Goal: Obtain resource: Download file/media

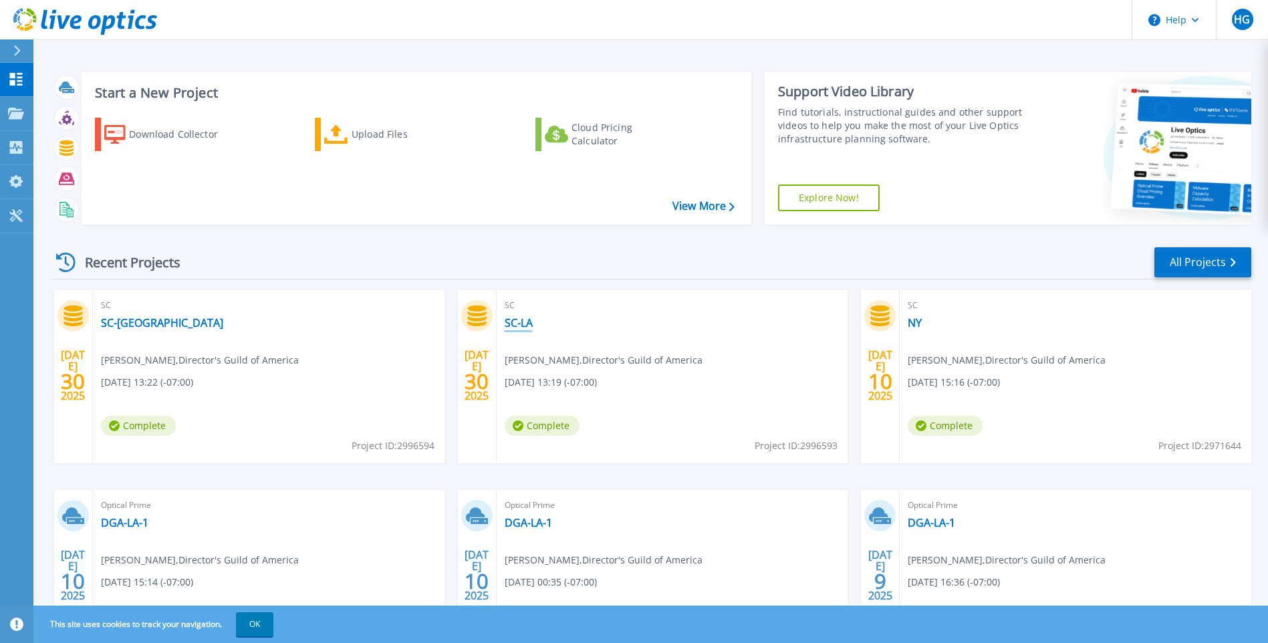
click at [524, 325] on link "SC-LA" at bounding box center [519, 322] width 28 height 13
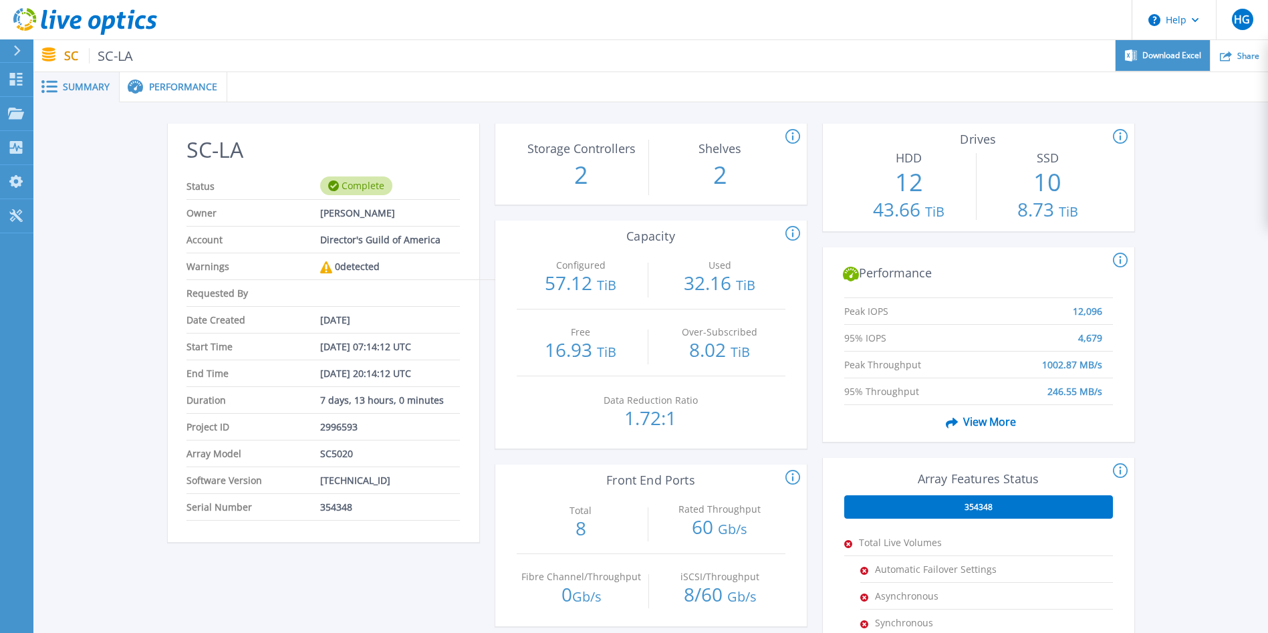
click at [1165, 58] on span "Download Excel" at bounding box center [1171, 55] width 59 height 8
click at [118, 54] on span "SC-LA" at bounding box center [111, 55] width 45 height 15
click at [17, 48] on icon at bounding box center [17, 50] width 7 height 11
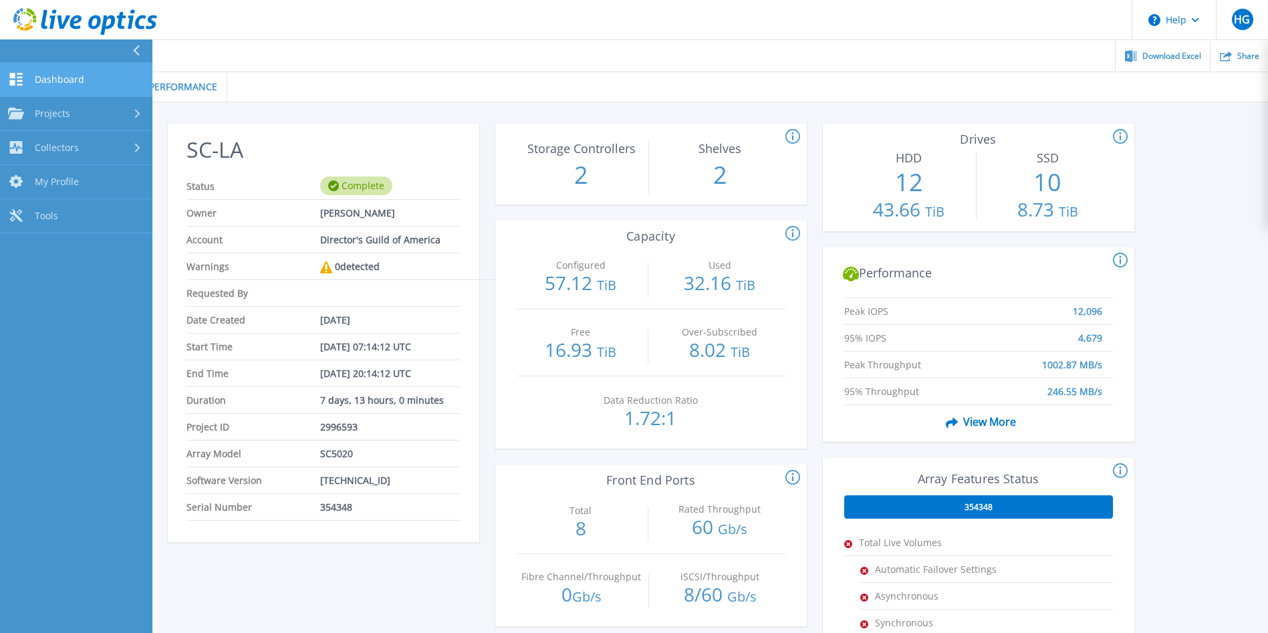
click at [53, 76] on span "Dashboard" at bounding box center [59, 80] width 49 height 12
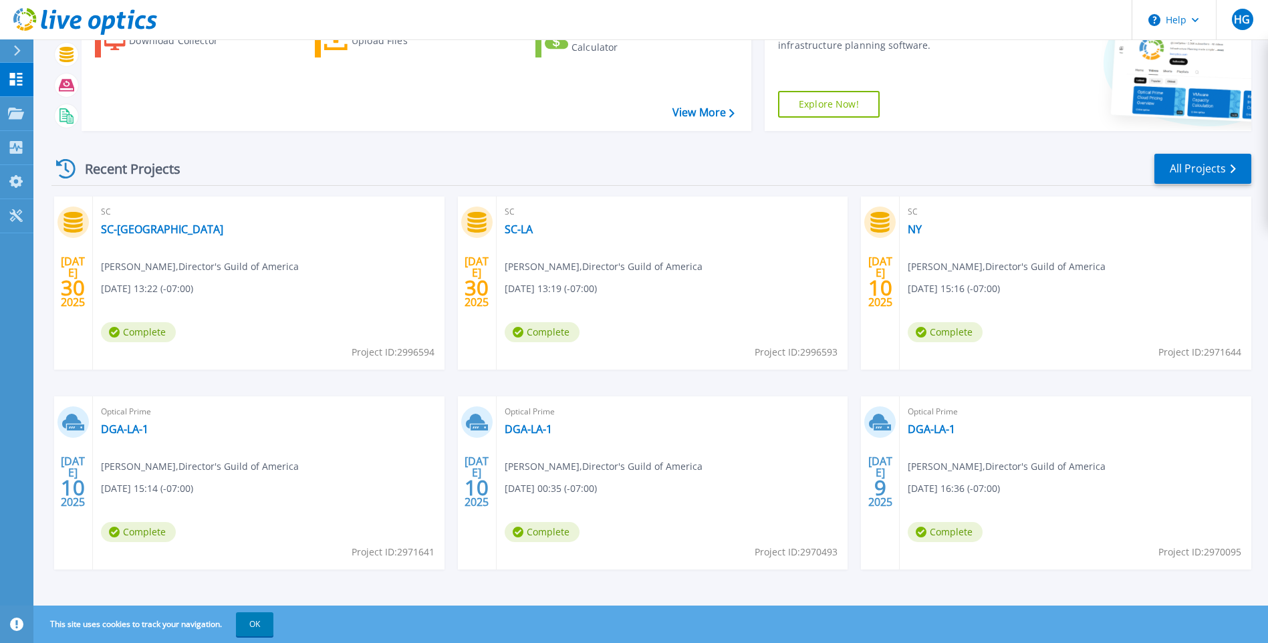
scroll to position [98, 0]
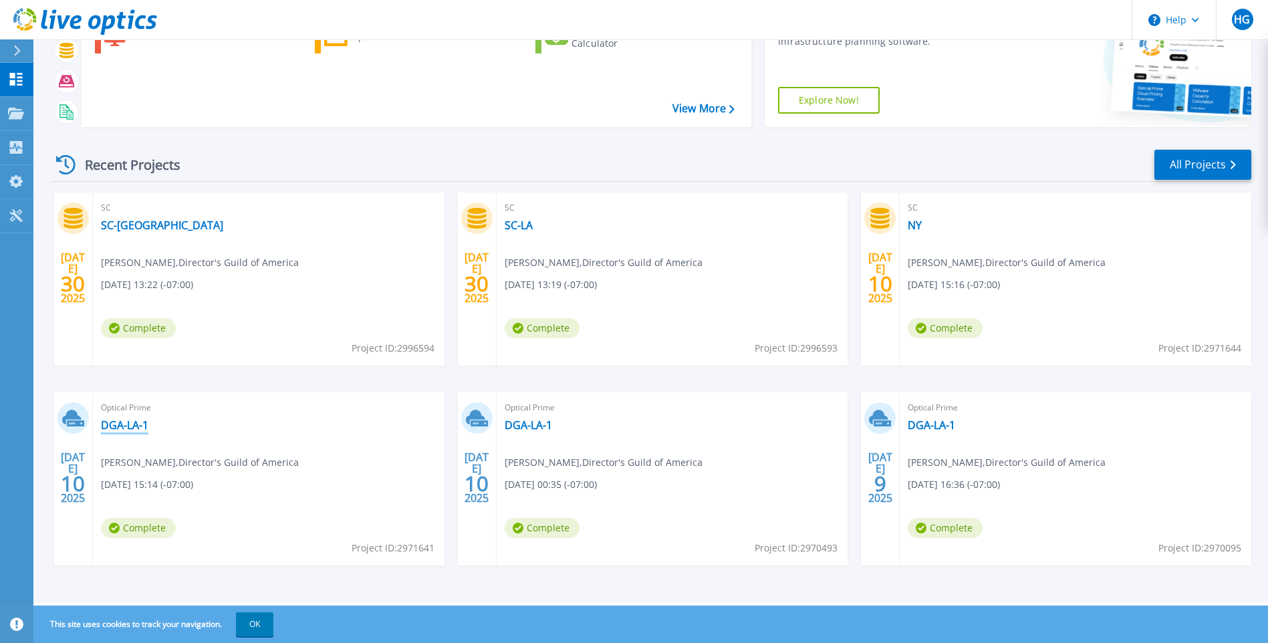
click at [108, 427] on link "DGA-LA-1" at bounding box center [124, 424] width 47 height 13
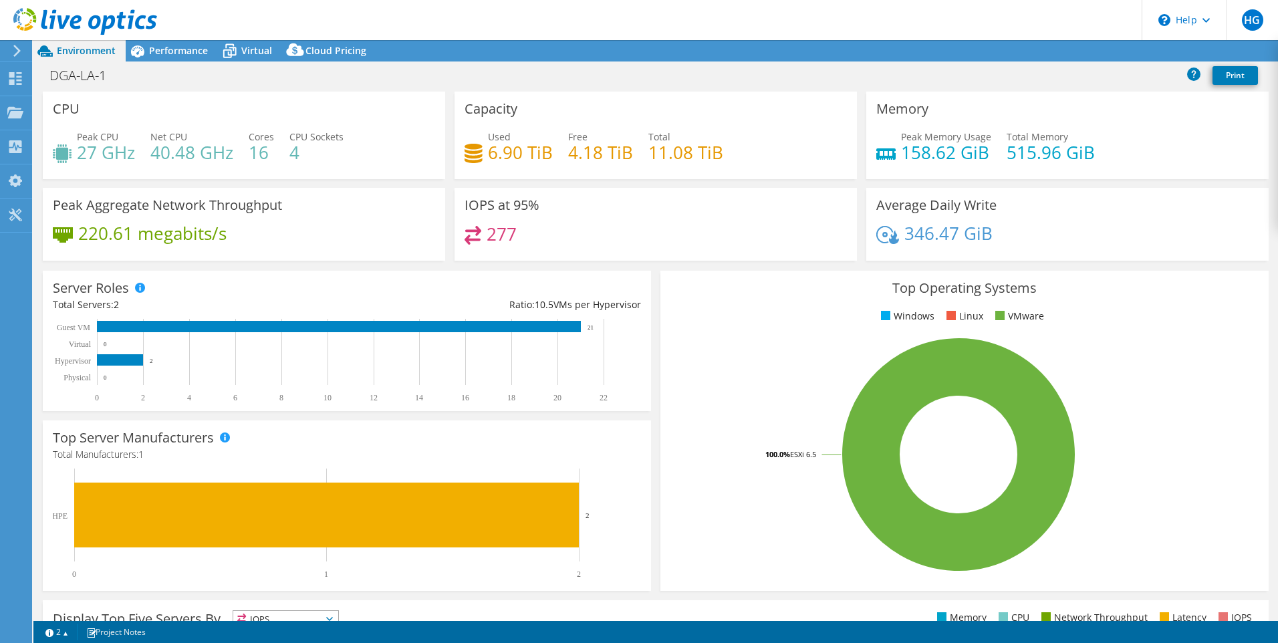
select select "USD"
select select "USWest"
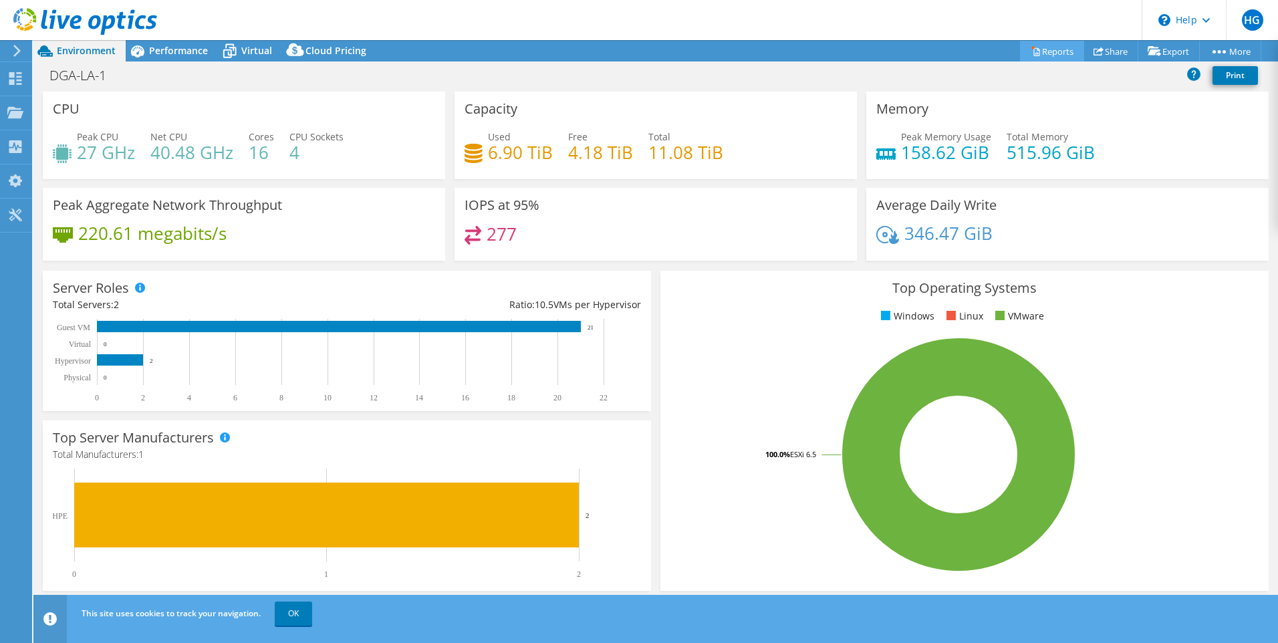
click at [1044, 52] on link "Reports" at bounding box center [1052, 51] width 64 height 21
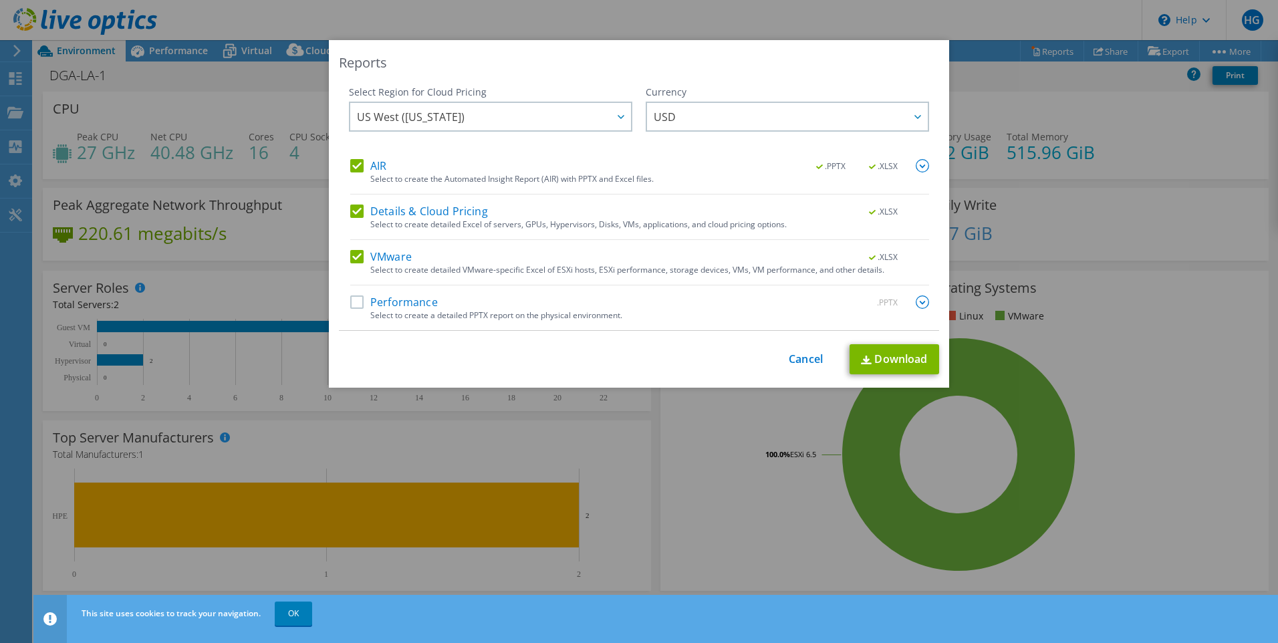
click at [446, 213] on label "Details & Cloud Pricing" at bounding box center [419, 211] width 138 height 13
click at [0, 0] on input "Details & Cloud Pricing" at bounding box center [0, 0] width 0 height 0
click at [906, 358] on link "Download" at bounding box center [895, 359] width 90 height 30
click at [1179, 347] on div "Reports Select Region for Cloud Pricing Asia Pacific (Hong Kong) Asia Pacific (…" at bounding box center [639, 321] width 1278 height 563
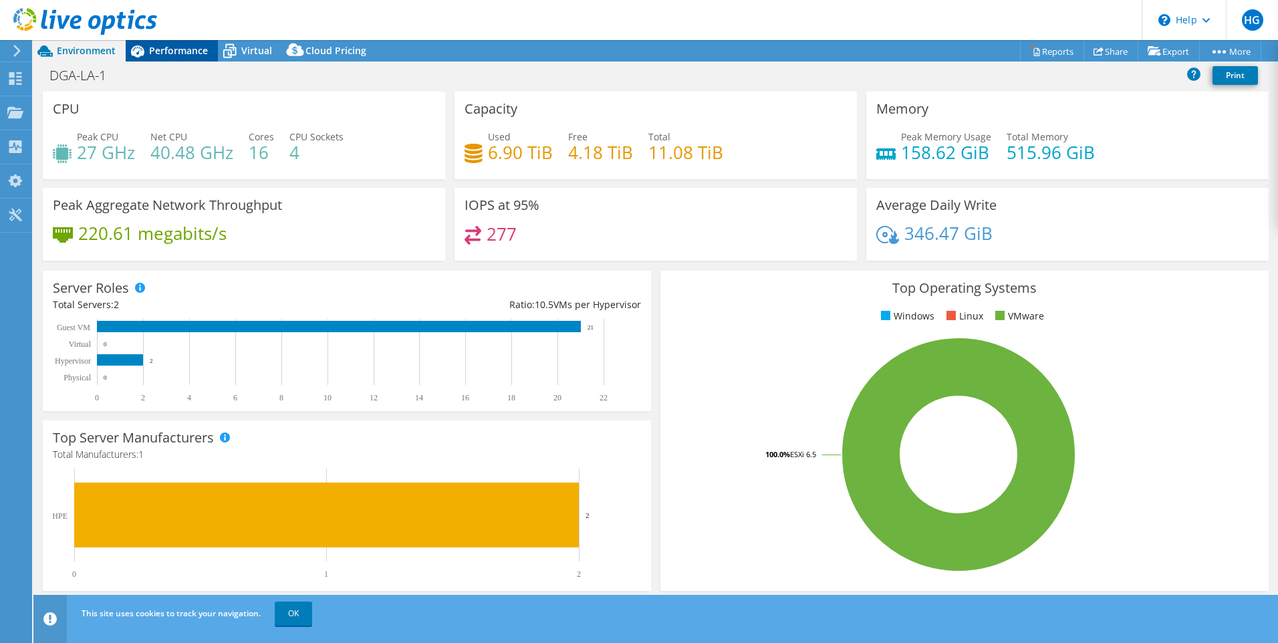
click at [158, 49] on span "Performance" at bounding box center [178, 50] width 59 height 13
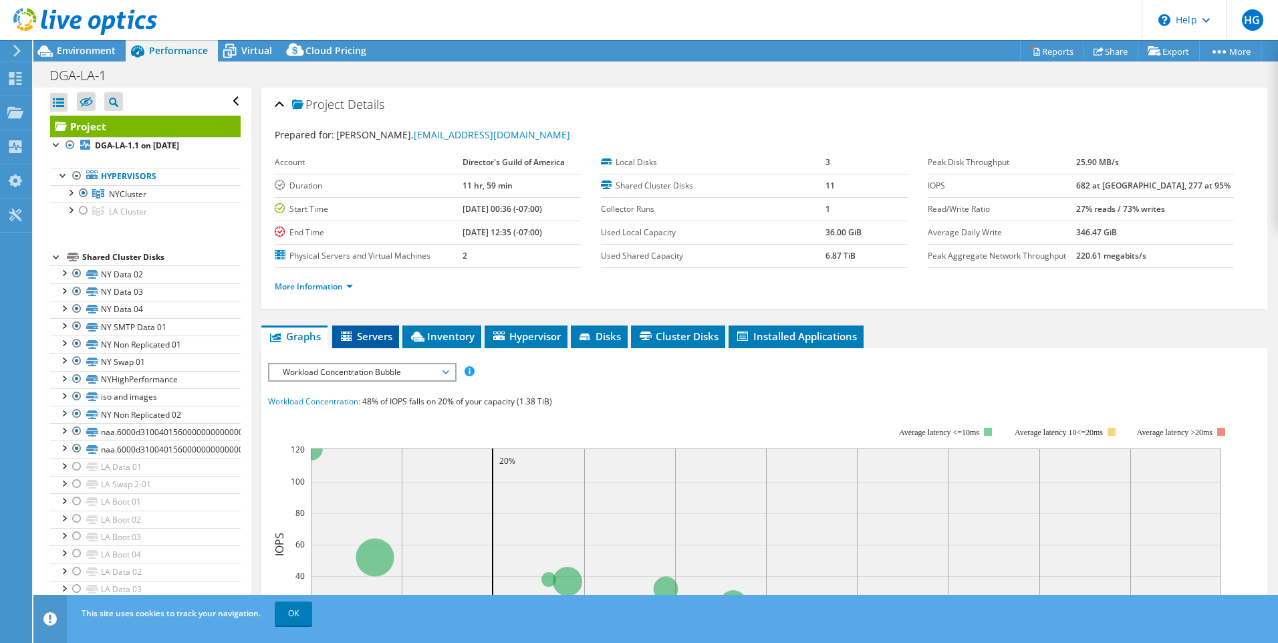
click at [368, 340] on span "Servers" at bounding box center [365, 336] width 53 height 13
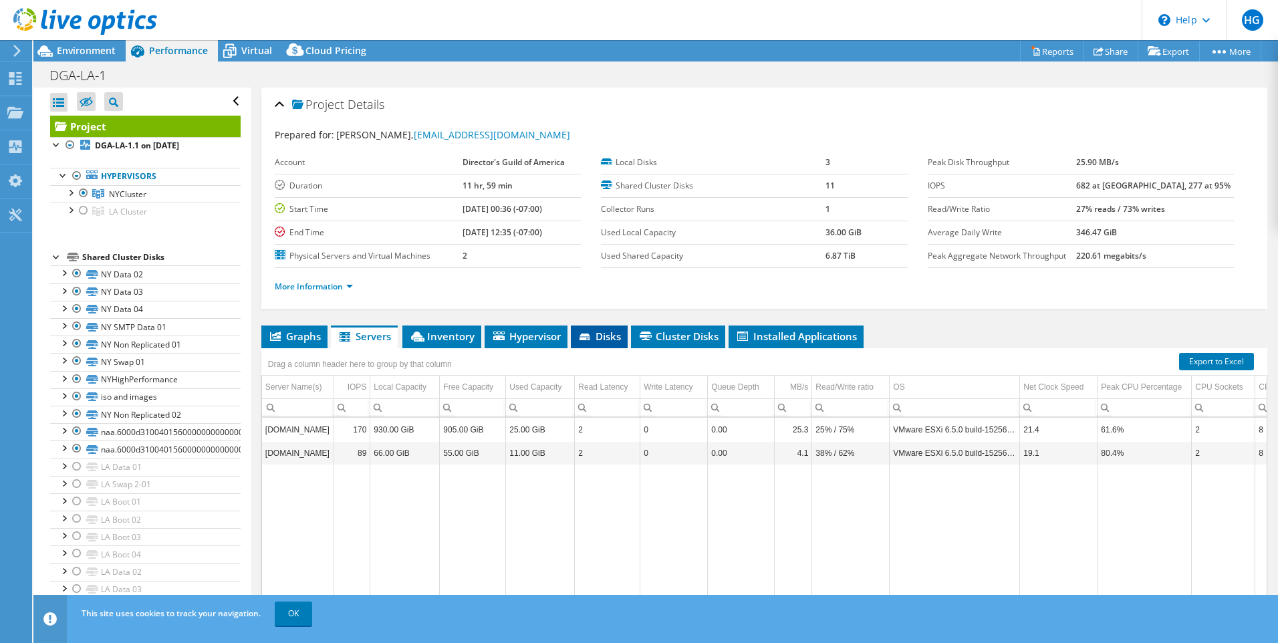
click at [605, 335] on span "Disks" at bounding box center [599, 336] width 43 height 13
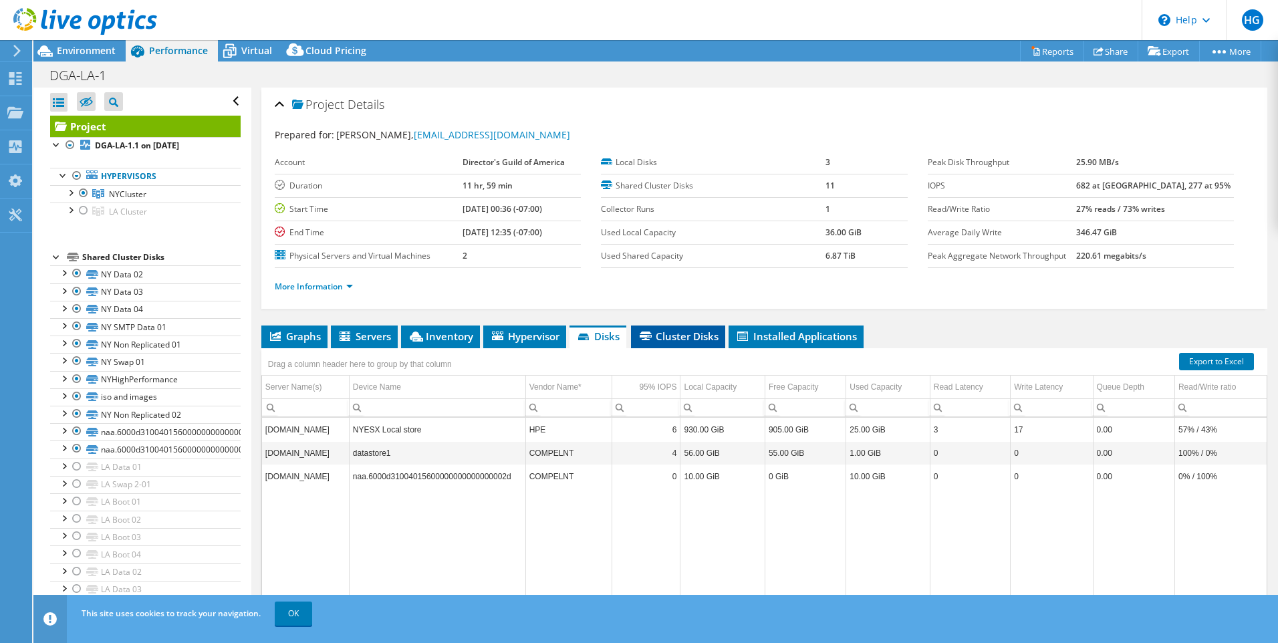
click at [712, 337] on span "Cluster Disks" at bounding box center [678, 336] width 81 height 13
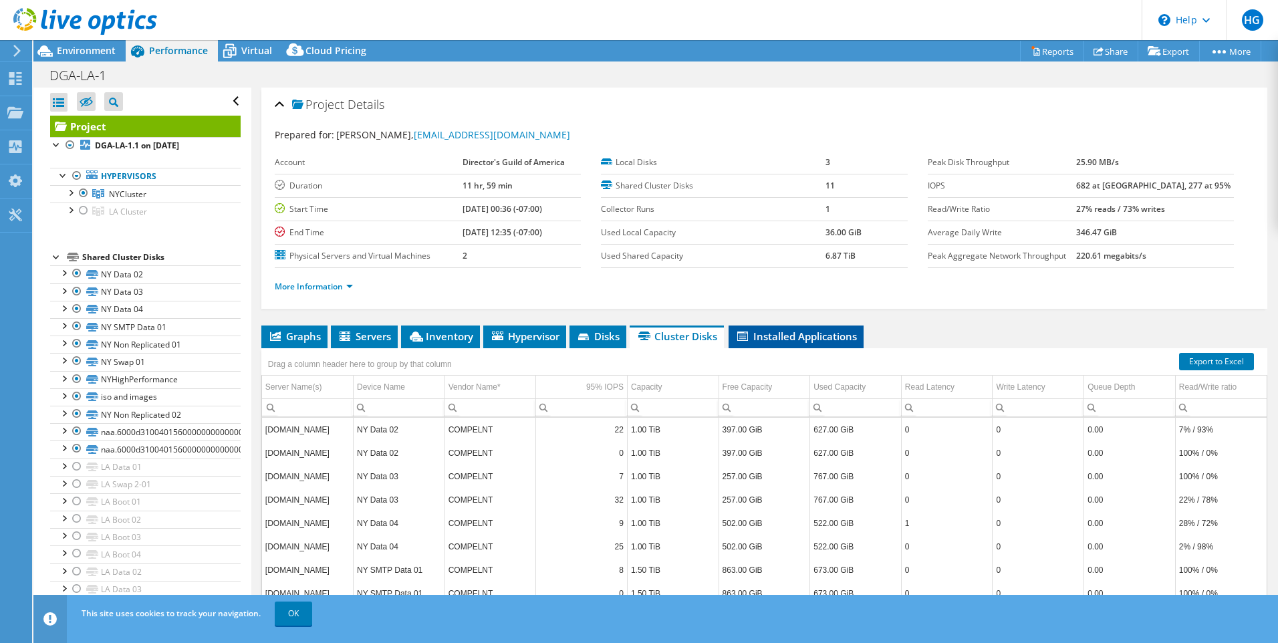
click at [795, 340] on span "Installed Applications" at bounding box center [796, 336] width 122 height 13
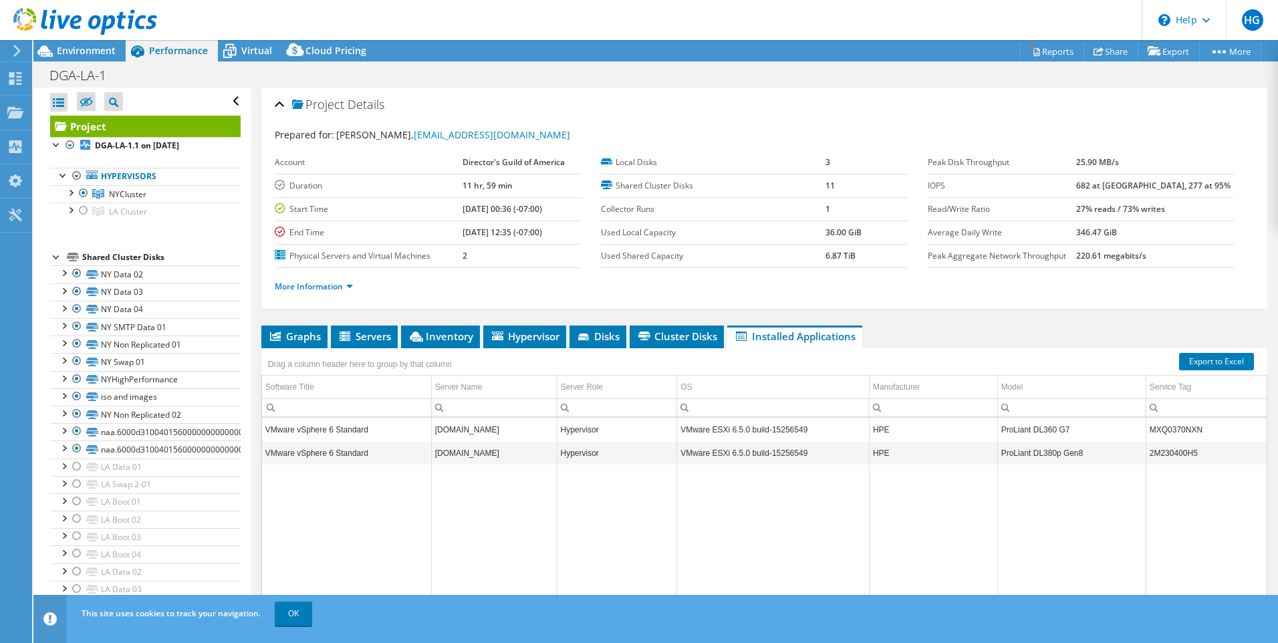
click at [255, 39] on header "HG End User Hakan Gursel hgursel@dga.org Director's Guild of America My Profile…" at bounding box center [639, 20] width 1278 height 40
click at [251, 53] on span "Virtual" at bounding box center [256, 50] width 31 height 13
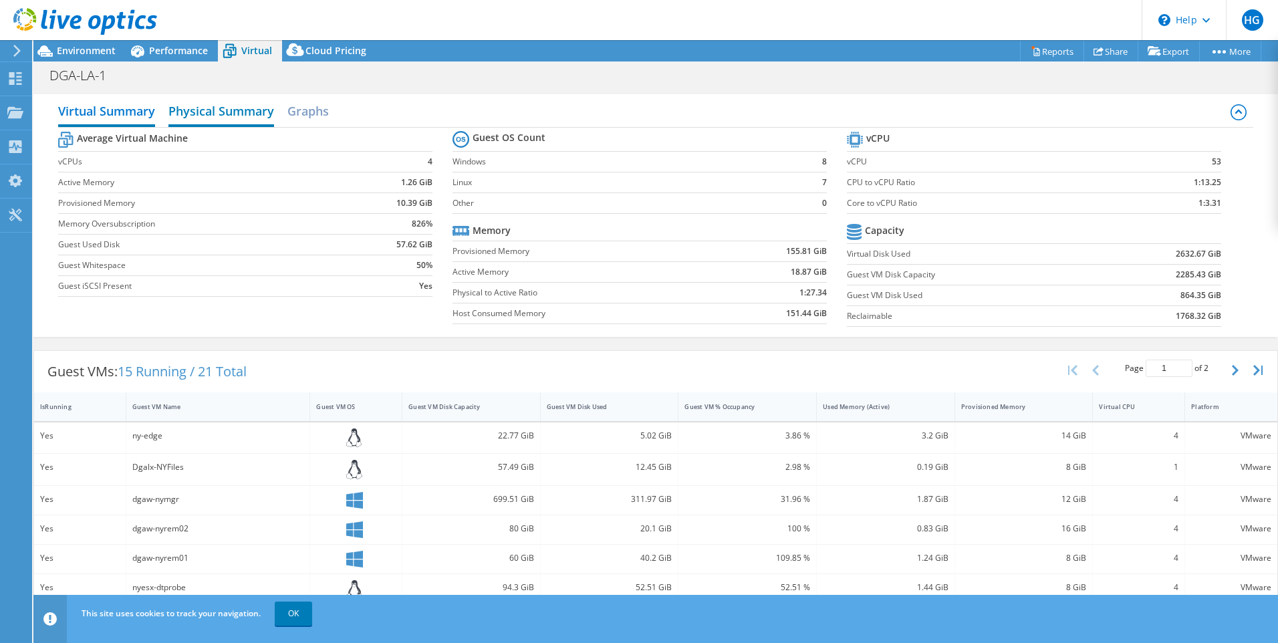
click at [255, 106] on h2 "Physical Summary" at bounding box center [221, 112] width 106 height 29
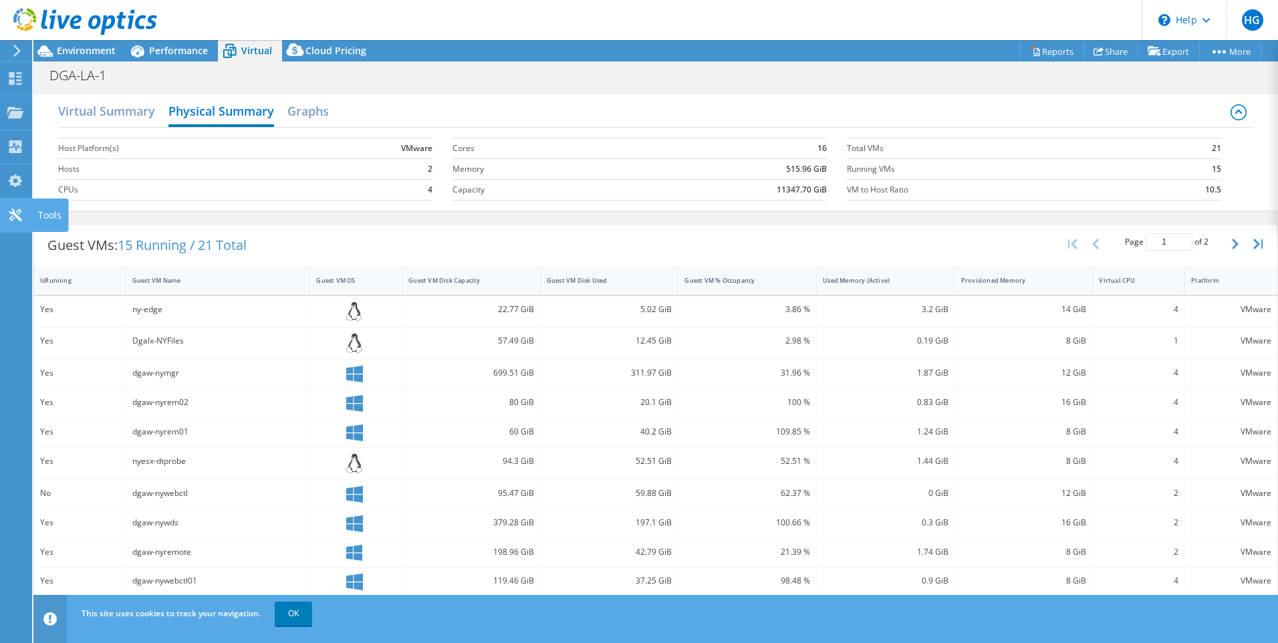
click at [9, 213] on icon at bounding box center [15, 215] width 16 height 13
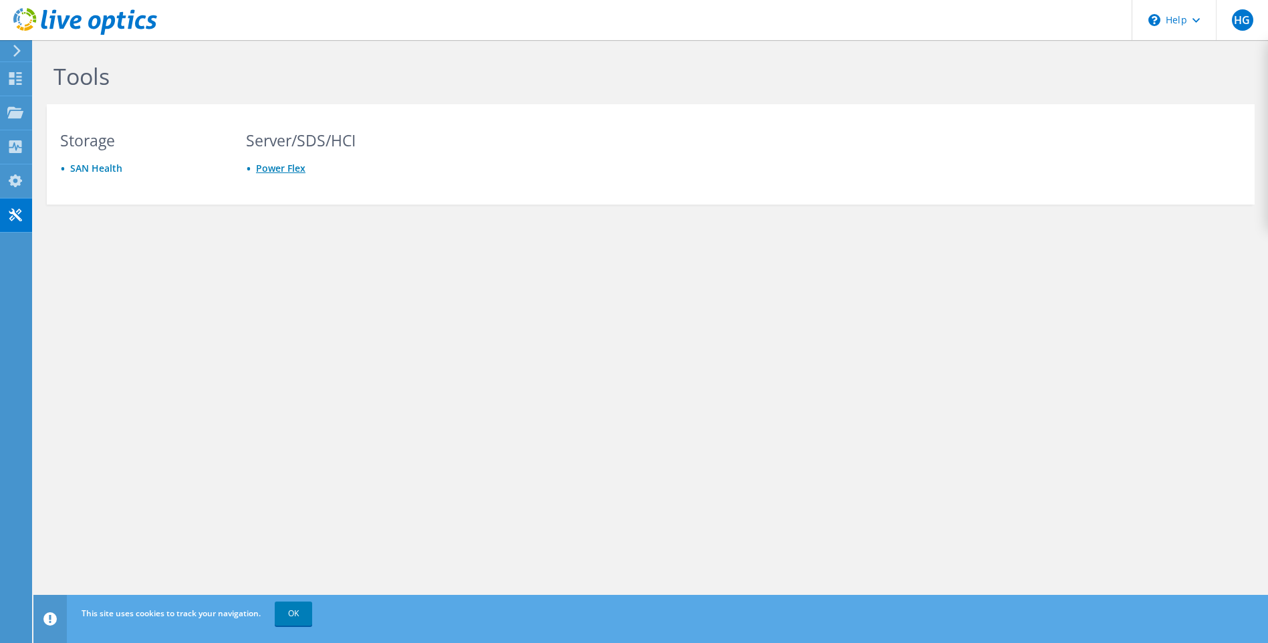
click at [286, 163] on link "Power Flex" at bounding box center [280, 168] width 49 height 13
